Goal: Task Accomplishment & Management: Manage account settings

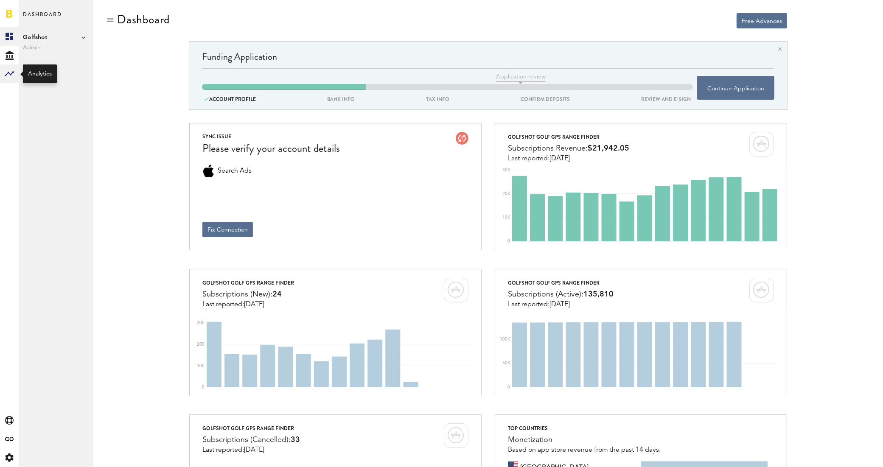
click at [7, 70] on rect at bounding box center [9, 74] width 10 height 10
click at [54, 54] on link "Subscriptions" at bounding box center [56, 55] width 75 height 19
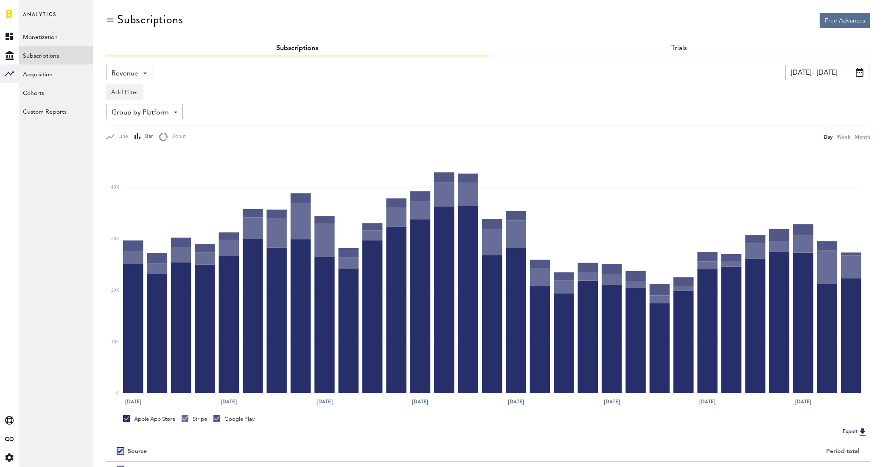
click at [147, 71] on div "Revenue Revenue MRR Actives Trial Status Billing Retries New Subscriptions Rene…" at bounding box center [129, 72] width 46 height 15
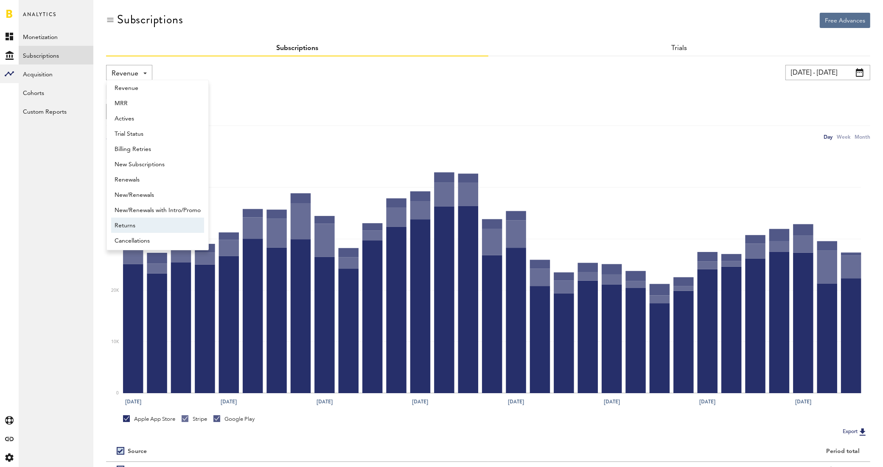
click at [151, 223] on span "Returns" at bounding box center [158, 226] width 86 height 14
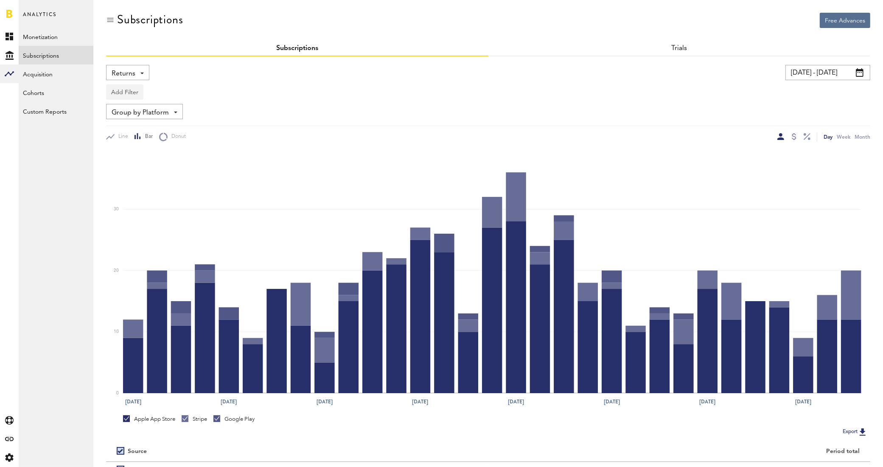
click at [135, 96] on button "Add Filter" at bounding box center [124, 91] width 37 height 15
click at [146, 110] on li "Platforms" at bounding box center [145, 114] width 69 height 15
click at [167, 94] on div "Platforms - Apple App Store Google Play Stripe" at bounding box center [141, 92] width 68 height 15
click at [161, 110] on span "Apple App Store" at bounding box center [147, 113] width 65 height 14
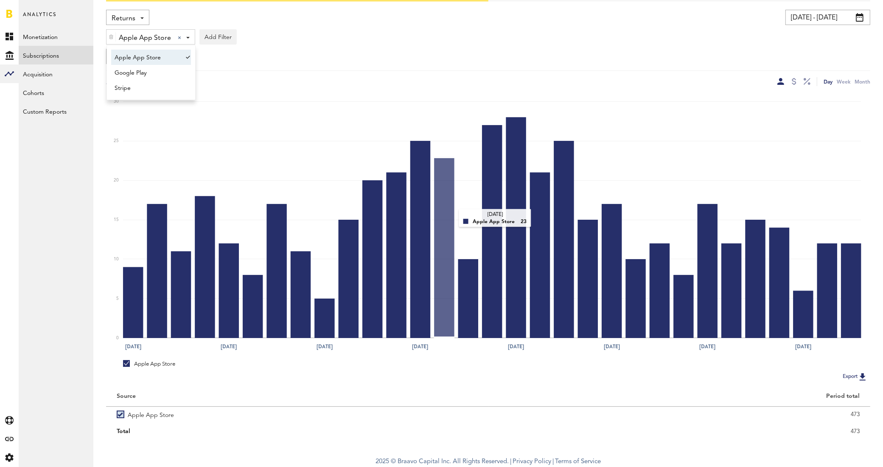
scroll to position [56, 0]
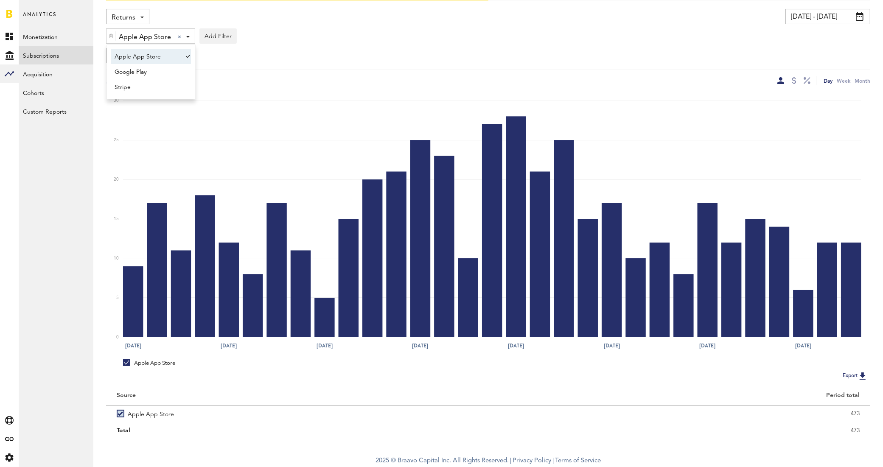
click at [466, 42] on div "Apple App Store Apple App Store Apple App Store Google Play Stripe Add Filter P…" at bounding box center [488, 34] width 764 height 20
click at [796, 79] on div at bounding box center [794, 80] width 5 height 7
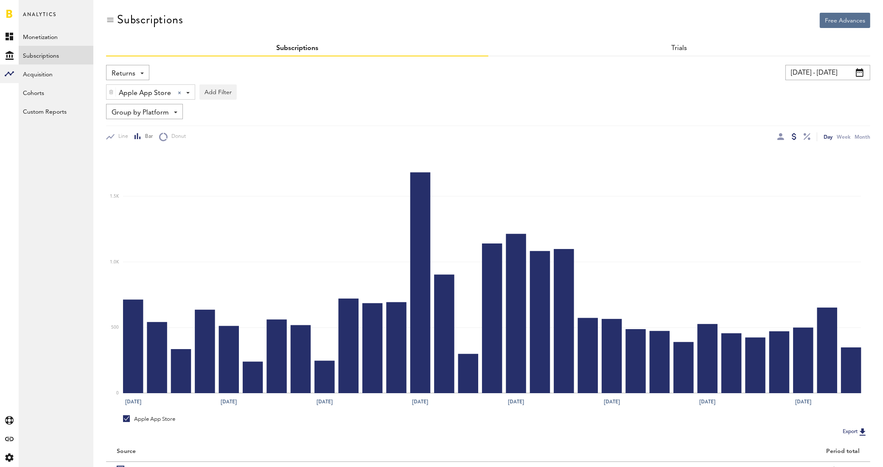
click at [859, 73] on span at bounding box center [860, 72] width 8 height 8
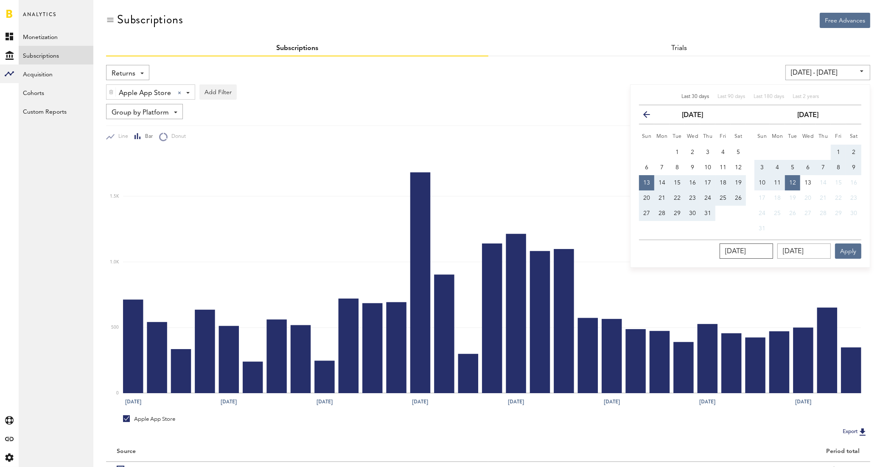
click at [745, 250] on input "[DATE]" at bounding box center [746, 251] width 53 height 15
click at [839, 149] on span "1" at bounding box center [838, 152] width 3 height 6
type input "[DATE] - [DATE]"
type input "[DATE]"
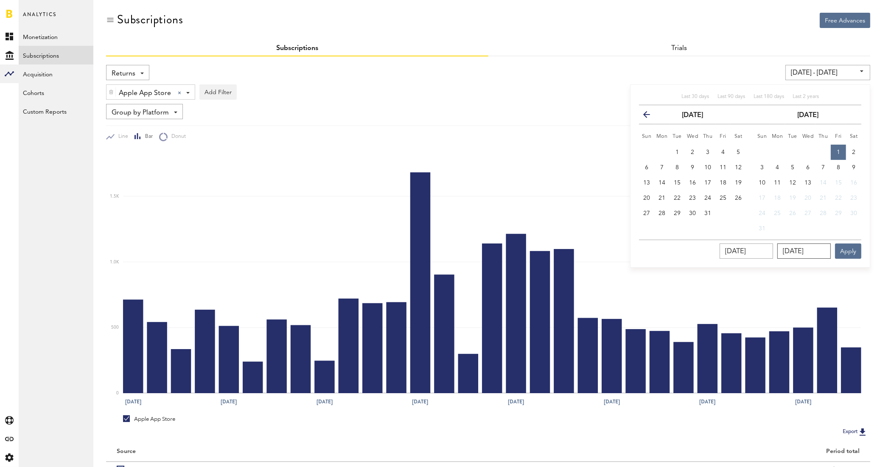
click at [814, 253] on input "[DATE]" at bounding box center [803, 251] width 53 height 15
click at [808, 182] on span "13" at bounding box center [808, 183] width 7 height 6
type input "[DATE] - [DATE]"
type input "[DATE]"
click at [850, 251] on button "Apply" at bounding box center [848, 251] width 26 height 15
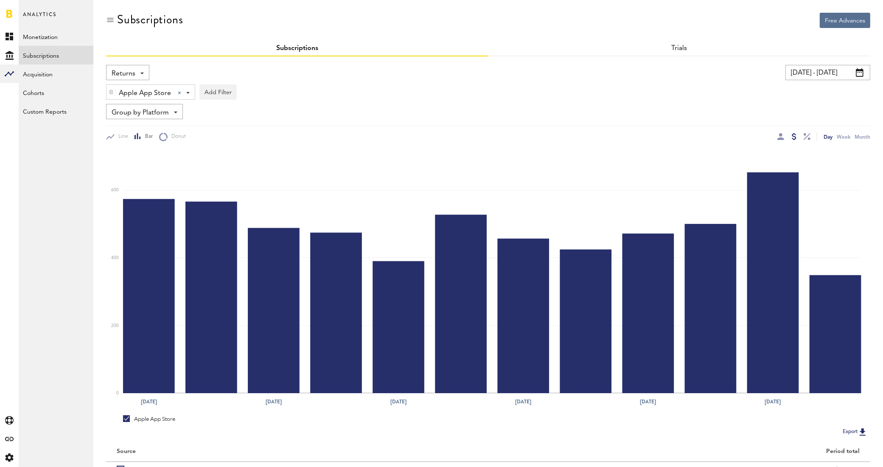
click at [858, 68] on span at bounding box center [860, 72] width 8 height 8
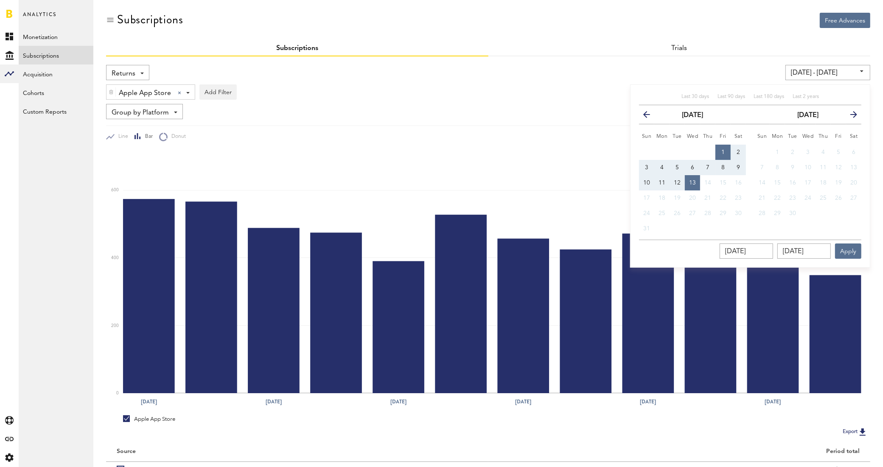
click at [650, 116] on icon "button" at bounding box center [650, 116] width 0 height 0
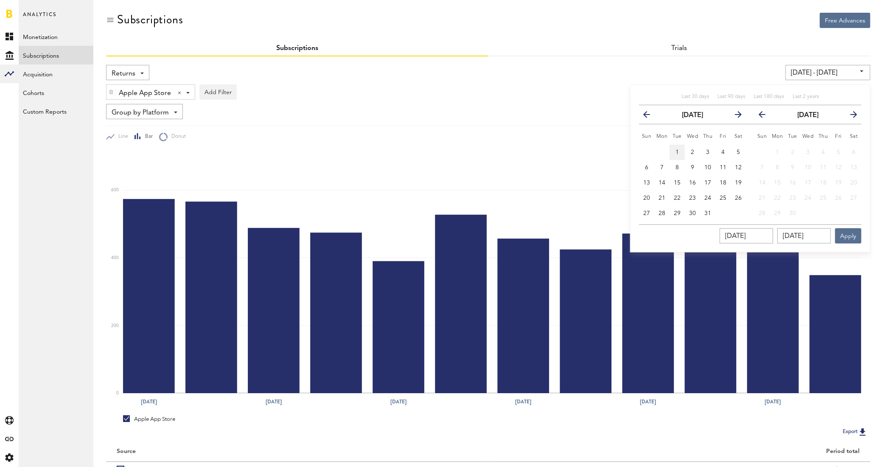
click at [678, 149] on span "1" at bounding box center [677, 152] width 3 height 6
type input "[DATE] - [DATE]"
type input "[DATE]"
click at [648, 181] on span "13" at bounding box center [646, 183] width 7 height 6
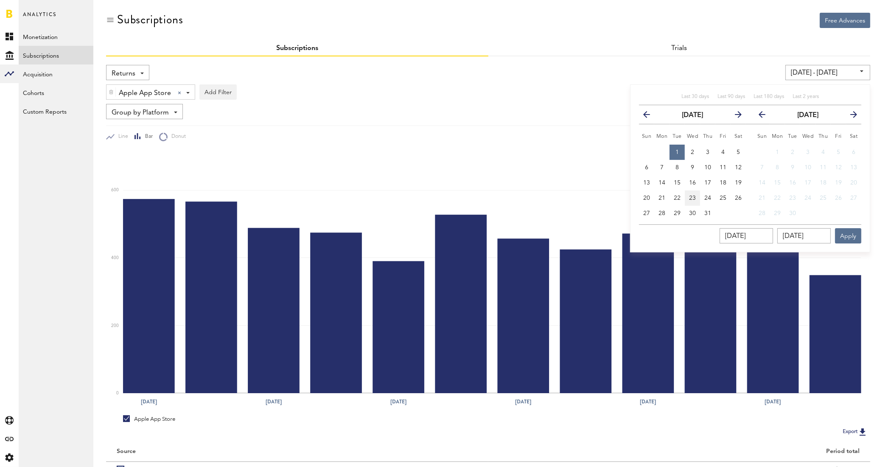
type input "[DATE] - [DATE]"
type input "[DATE]"
click at [849, 236] on button "Apply" at bounding box center [848, 235] width 26 height 15
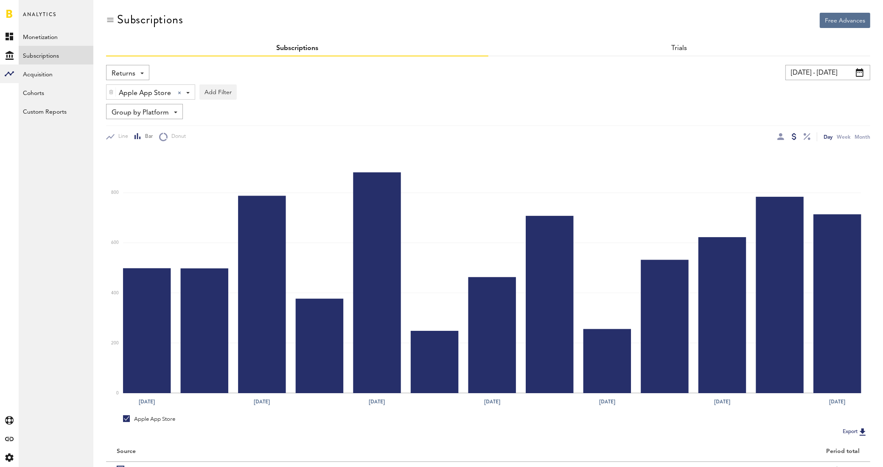
click at [860, 73] on span at bounding box center [860, 72] width 8 height 8
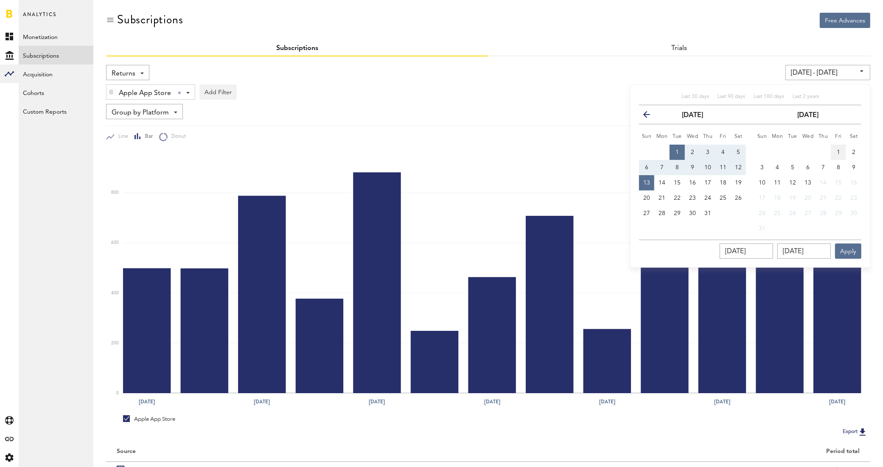
click at [836, 152] on button "1" at bounding box center [838, 152] width 15 height 15
type input "[DATE] - [DATE]"
type input "[DATE]"
click at [809, 184] on span "13" at bounding box center [808, 183] width 7 height 6
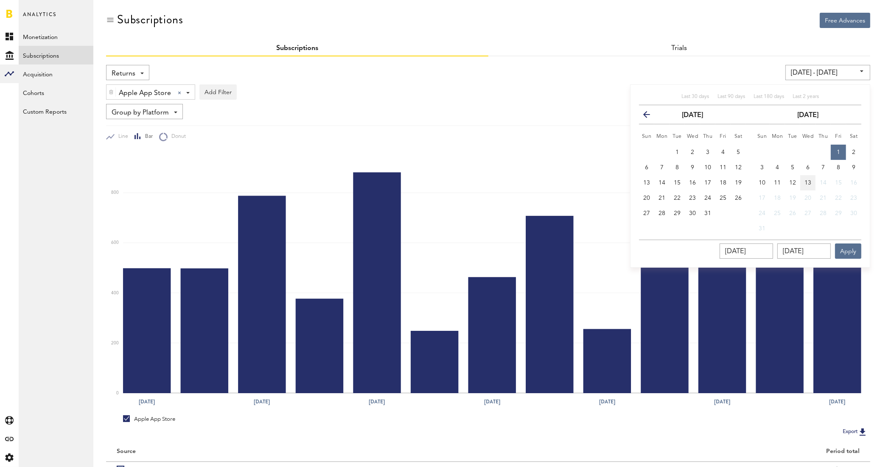
type input "[DATE] - [DATE]"
type input "[DATE]"
click at [853, 256] on button "Apply" at bounding box center [848, 251] width 26 height 15
